Goal: Information Seeking & Learning: Learn about a topic

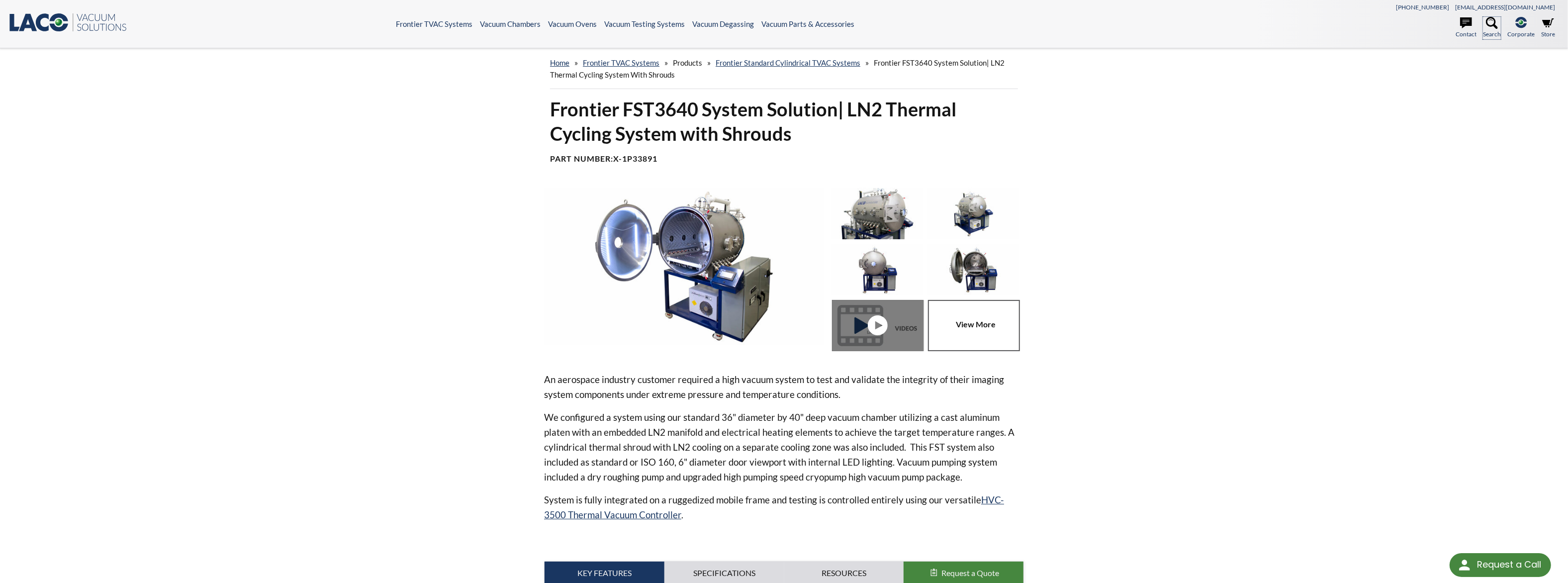
drag, startPoint x: 1513, startPoint y: 20, endPoint x: 970, endPoint y: 107, distance: 549.9
click at [1501, 22] on link "Search" at bounding box center [1491, 28] width 18 height 22
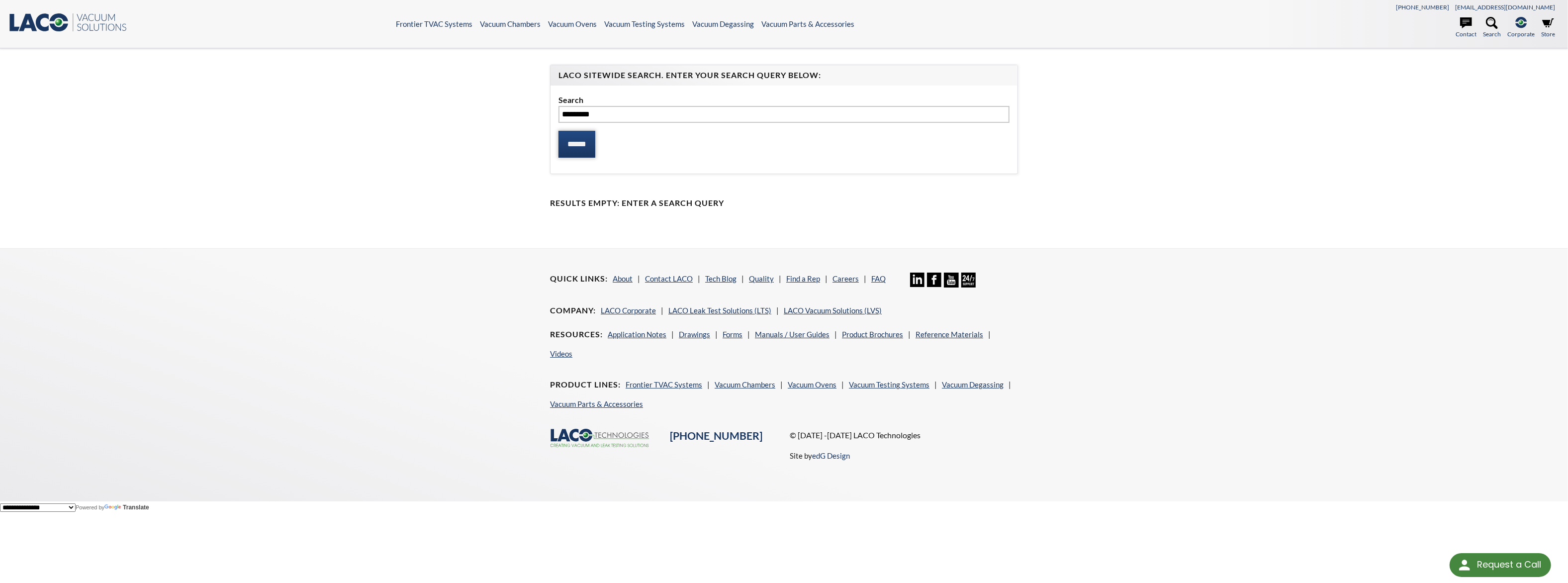
type input "*********"
click at [572, 131] on input "******" at bounding box center [576, 144] width 37 height 27
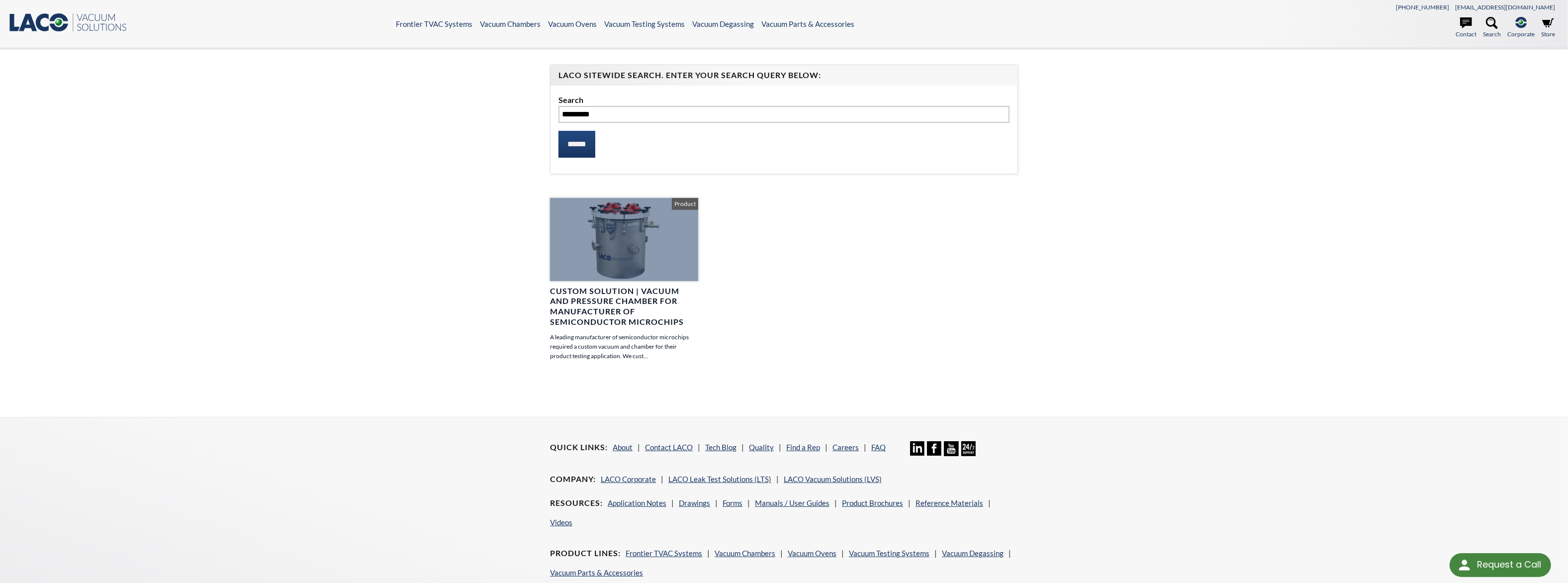
click at [607, 286] on h4 "Custom Solution | Vacuum and Pressure Chamber for Manufacturer of Semiconductor…" at bounding box center [624, 307] width 148 height 41
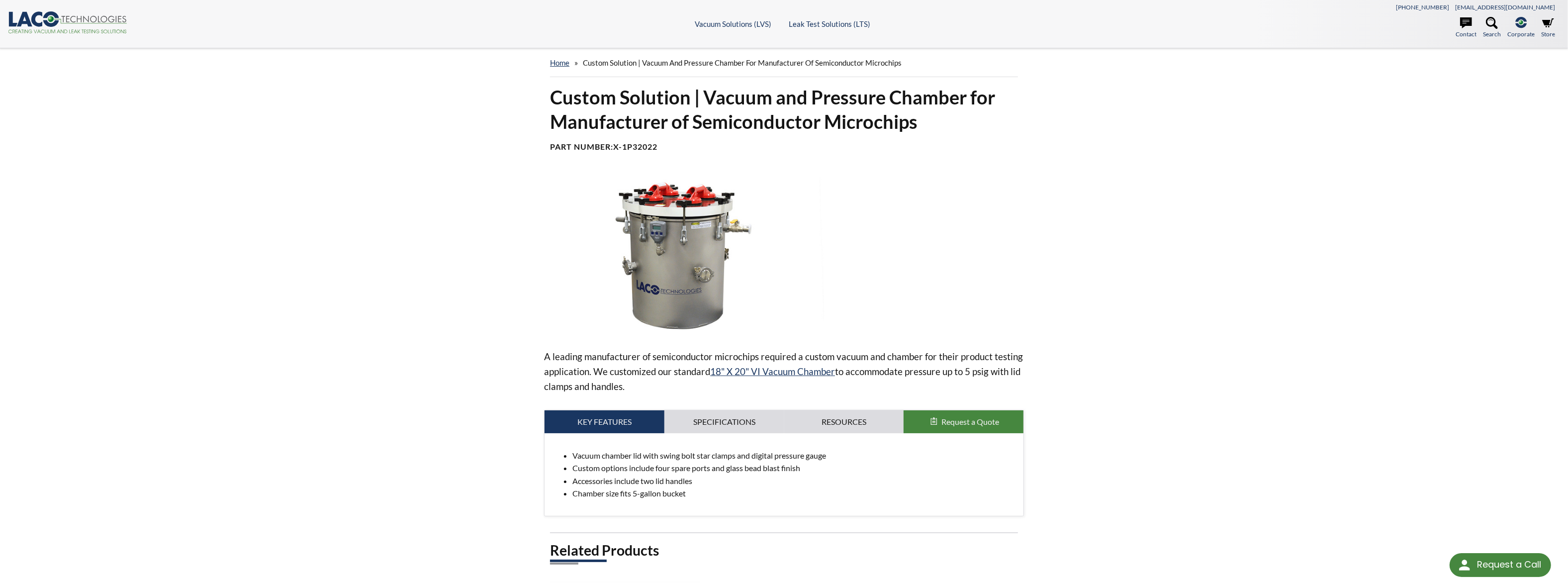
click at [1059, 179] on div "Custom Solution | Vacuum and Pressure Chamber for Manufacturer of Semiconductor…" at bounding box center [785, 391] width 637 height 613
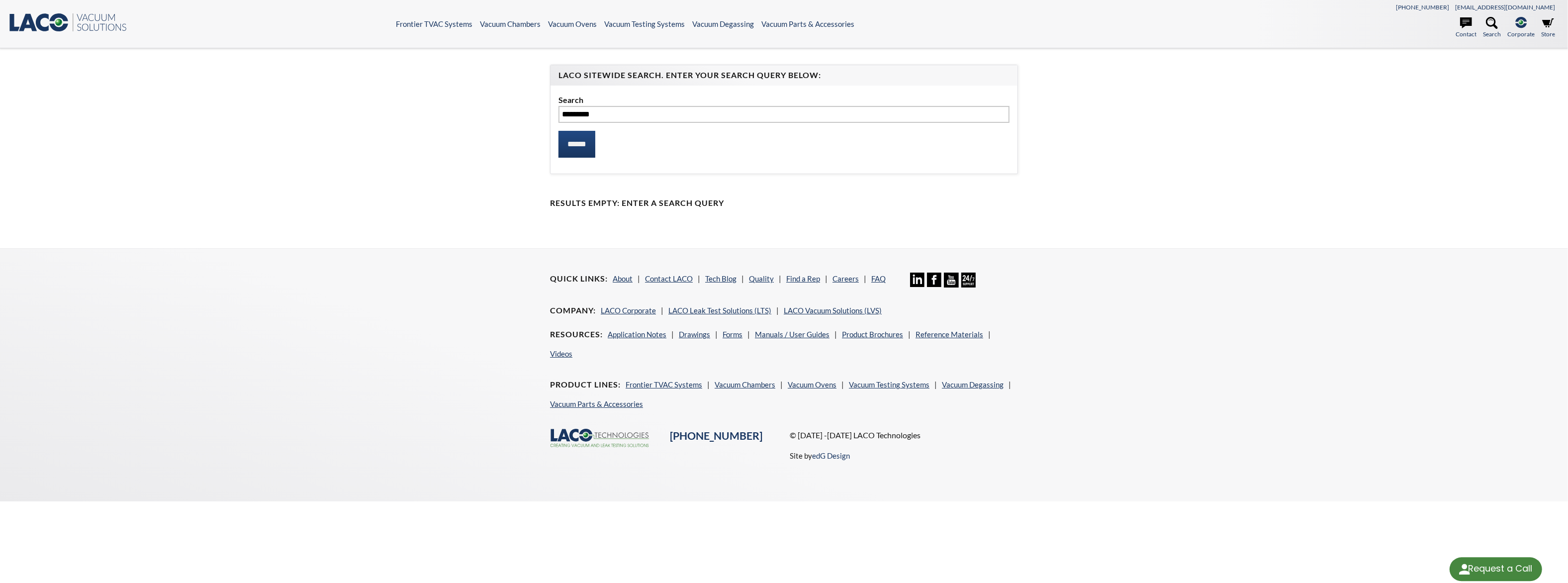
select select "Language Translate Widget"
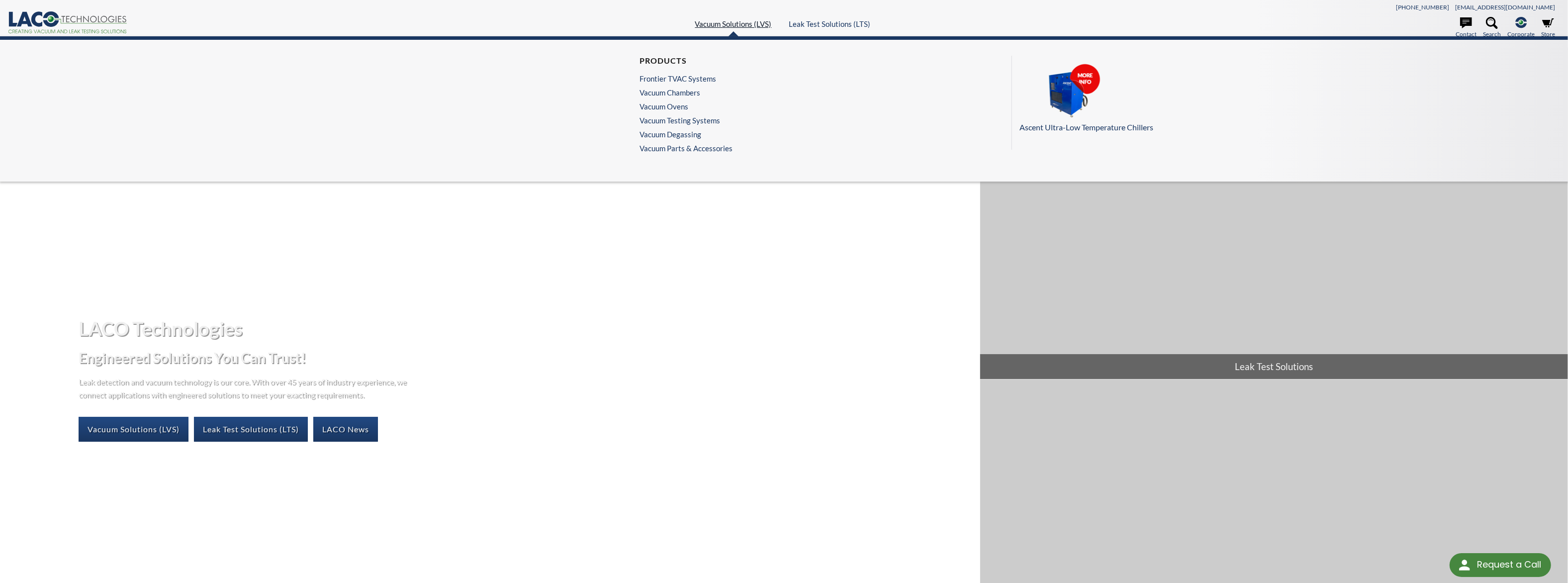
click at [742, 19] on link "Vacuum Solutions (LVS)" at bounding box center [733, 24] width 77 height 9
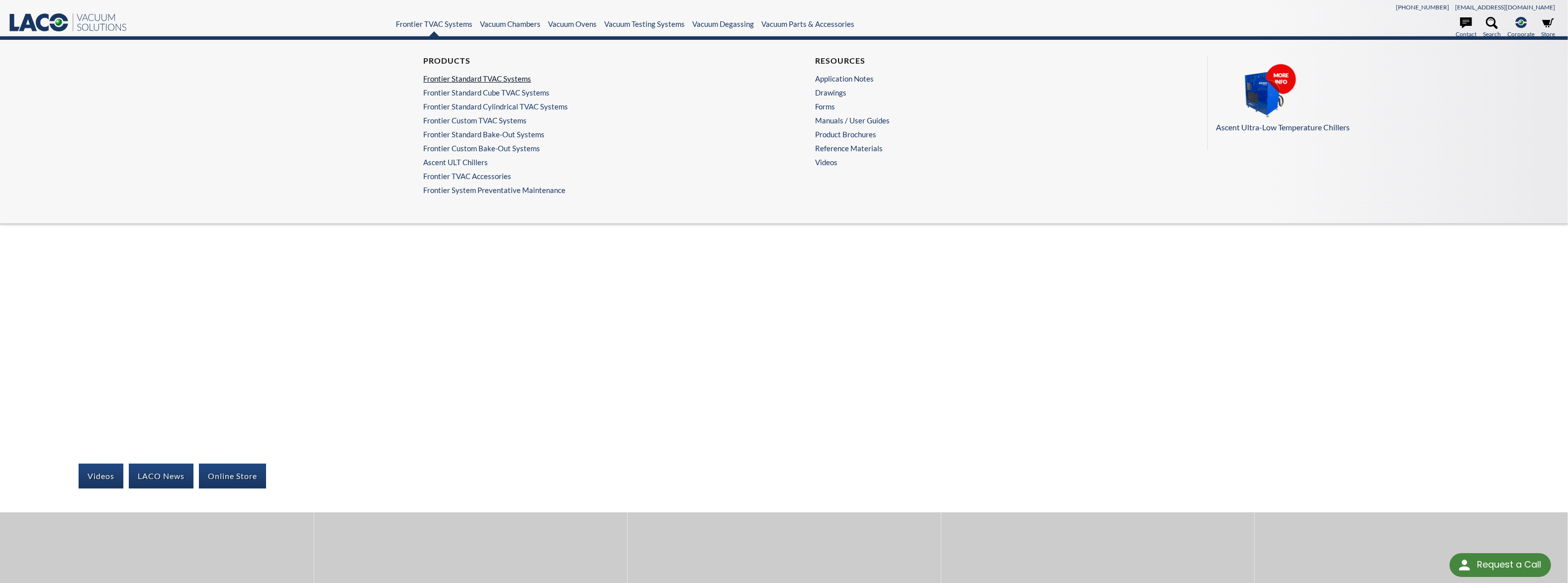
click at [458, 74] on link "Frontier Standard TVAC Systems" at bounding box center [585, 79] width 324 height 9
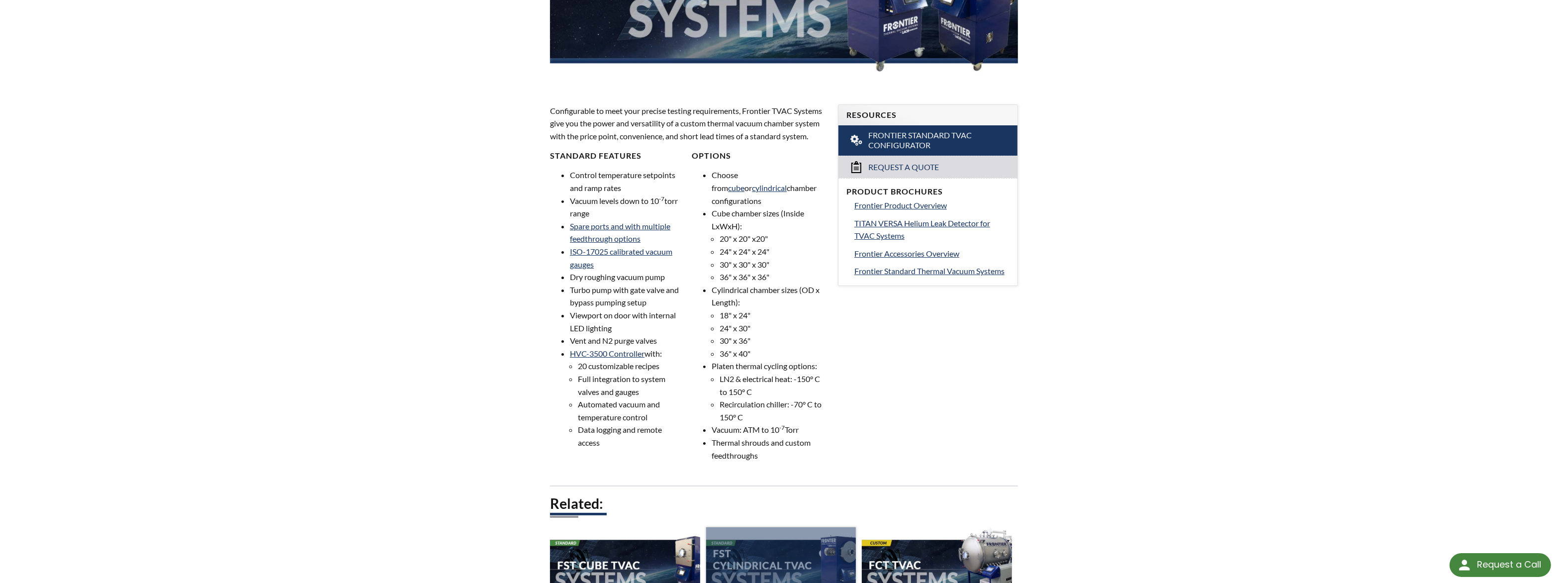
scroll to position [273, 0]
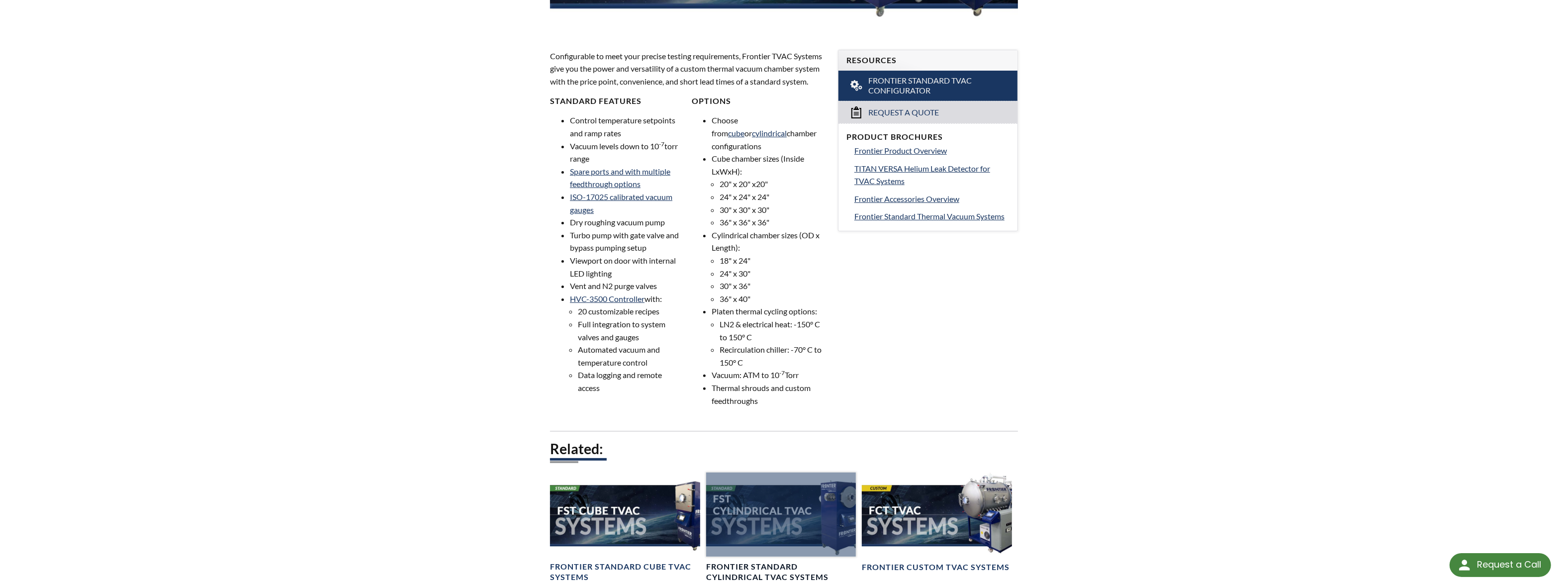
click at [814, 472] on div at bounding box center [781, 514] width 150 height 84
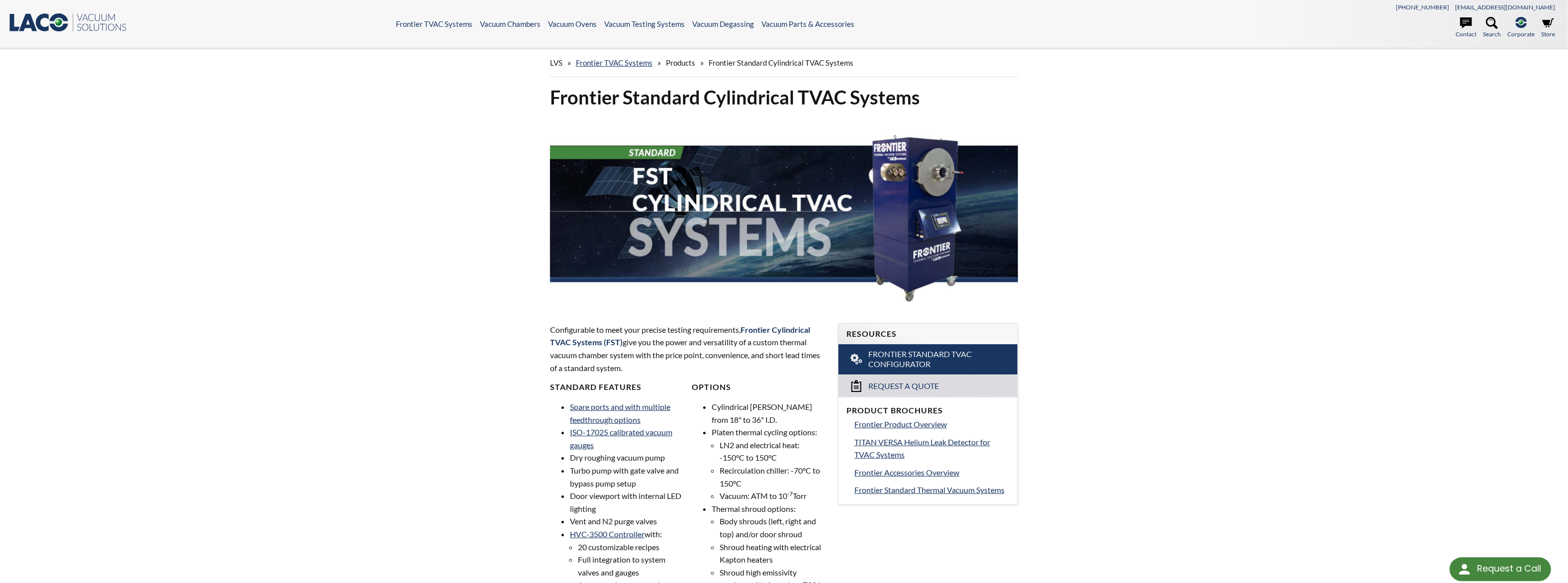
select select "Language Translate Widget"
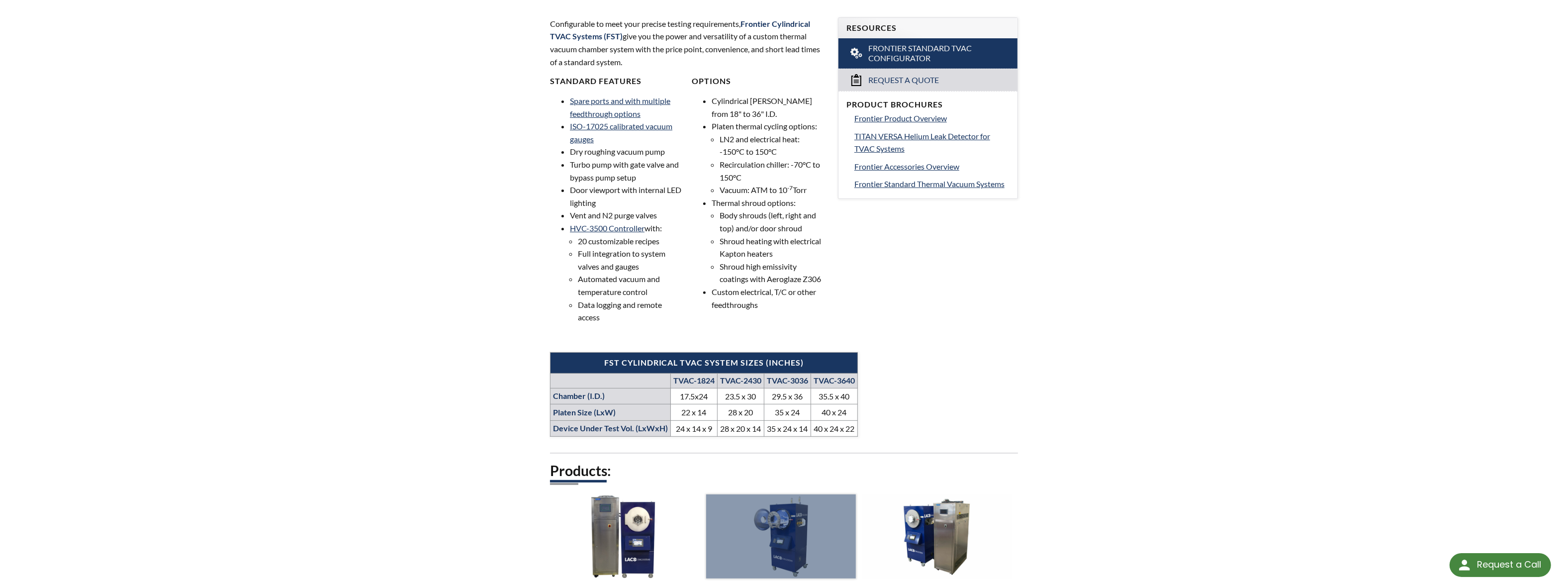
scroll to position [306, 0]
click at [803, 494] on div at bounding box center [781, 536] width 150 height 84
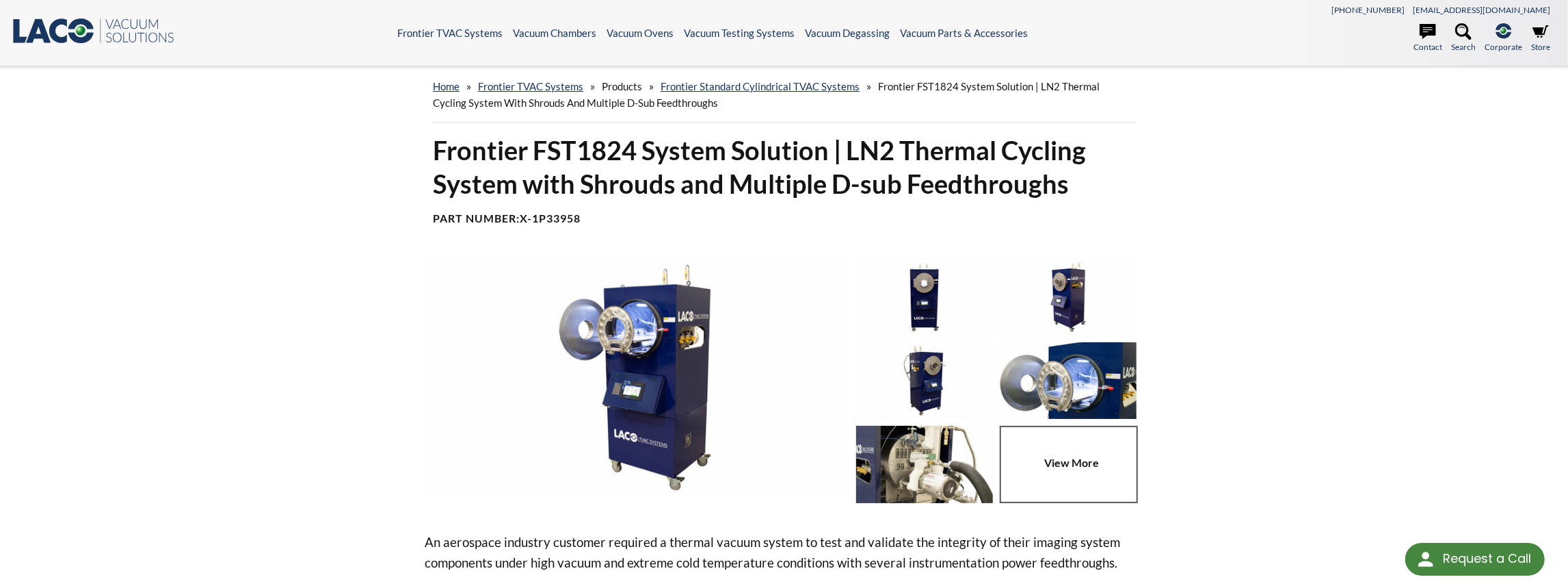
click at [695, 280] on img at bounding box center [635, 377] width 420 height 236
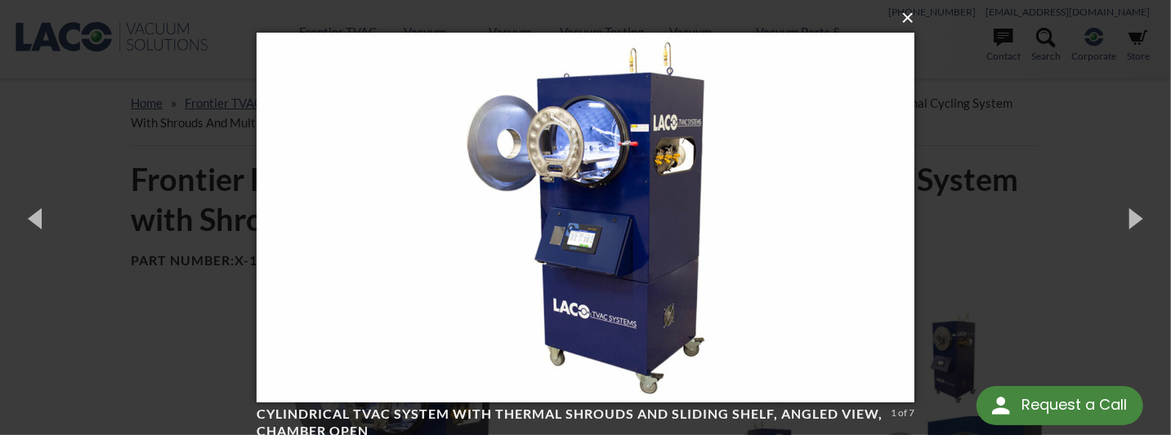
click at [907, 20] on button "×" at bounding box center [590, 18] width 658 height 36
